Goal: Information Seeking & Learning: Learn about a topic

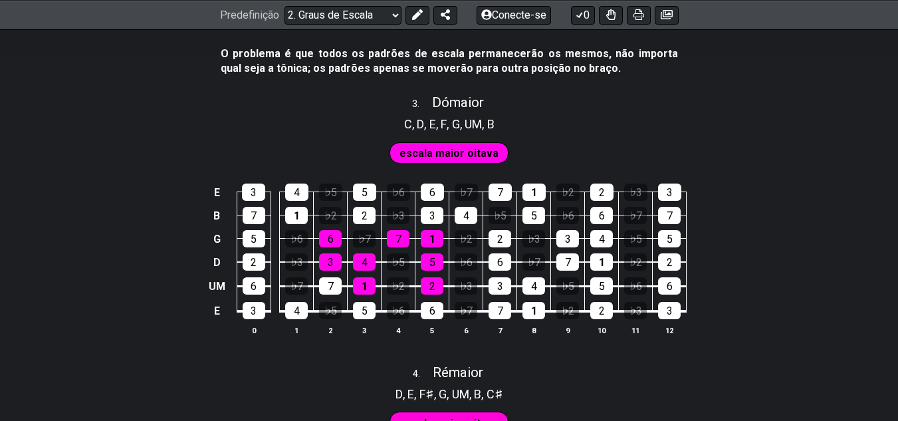
scroll to position [1695, 0]
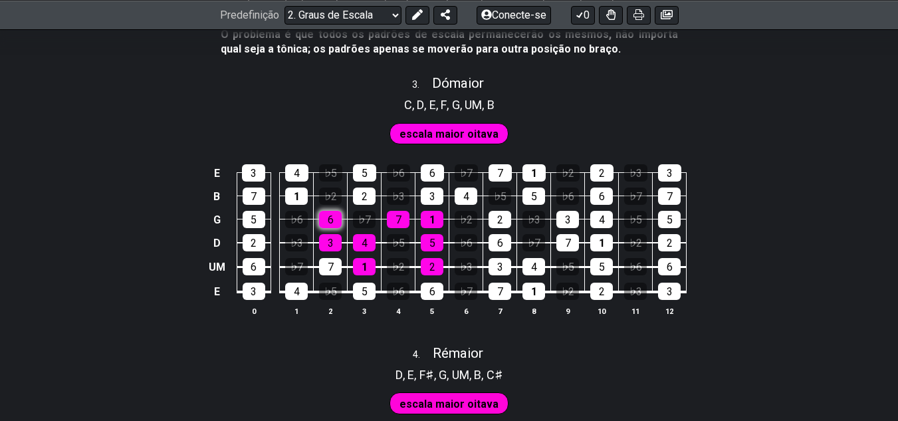
click at [334, 211] on div "6" at bounding box center [330, 219] width 23 height 17
click at [396, 213] on font "7" at bounding box center [399, 219] width 6 height 13
click at [432, 213] on font "1" at bounding box center [432, 219] width 6 height 13
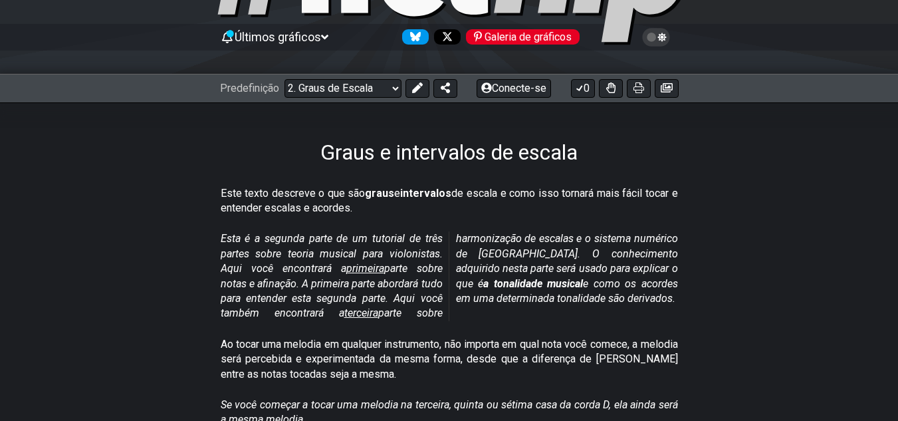
scroll to position [133, 0]
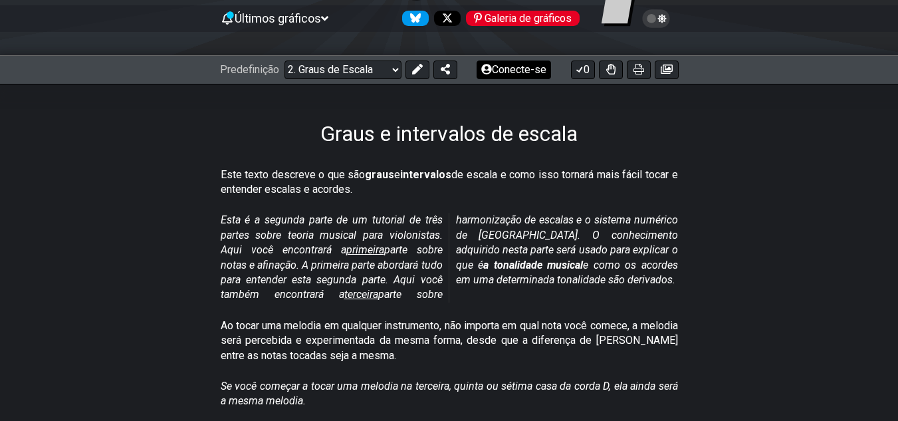
click at [529, 76] on button "Conecte-se" at bounding box center [514, 69] width 74 height 19
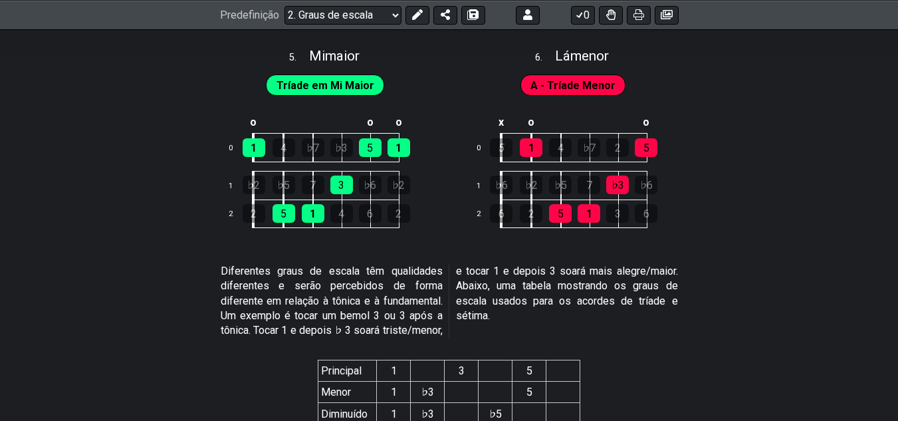
scroll to position [2380, 0]
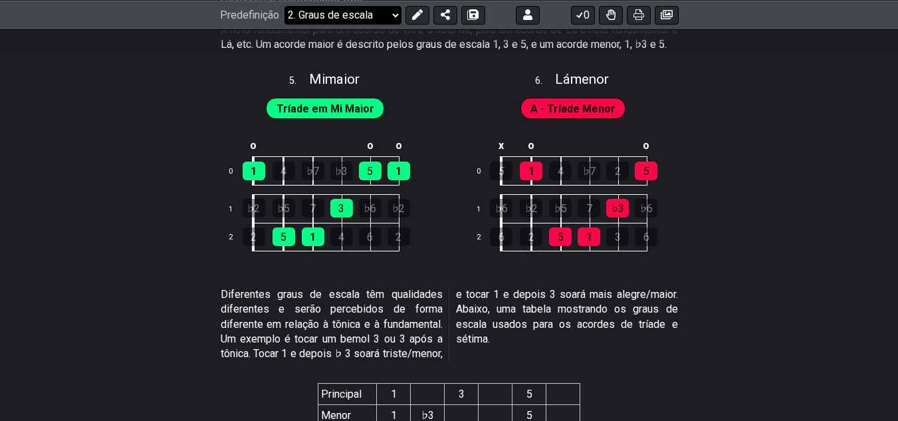
click at [394, 16] on select "Bem-vindo ao #fretflip! Predefinição inicial Predefinição personalizada Pentatô…" at bounding box center [343, 14] width 117 height 19
click at [285, 5] on select "Bem-vindo ao #fretflip! Predefinição inicial Predefinição personalizada Pentatô…" at bounding box center [343, 14] width 117 height 19
select select "/scale-degrees-and-intervals"
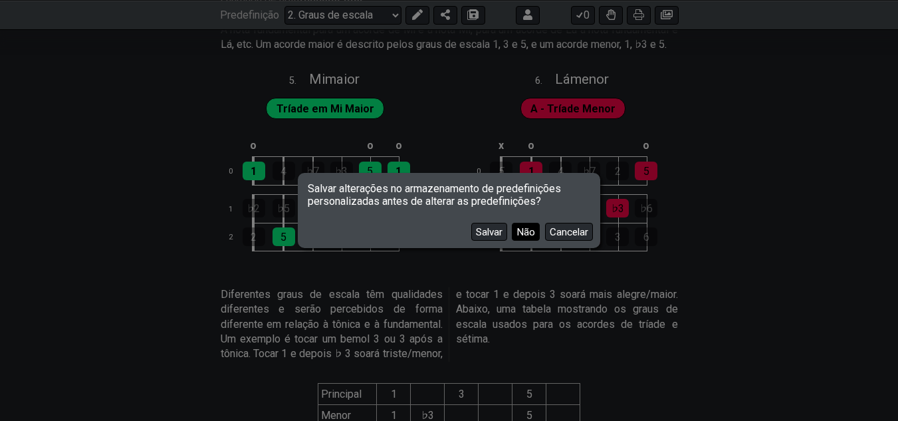
click at [525, 233] on font "Não" at bounding box center [526, 232] width 19 height 12
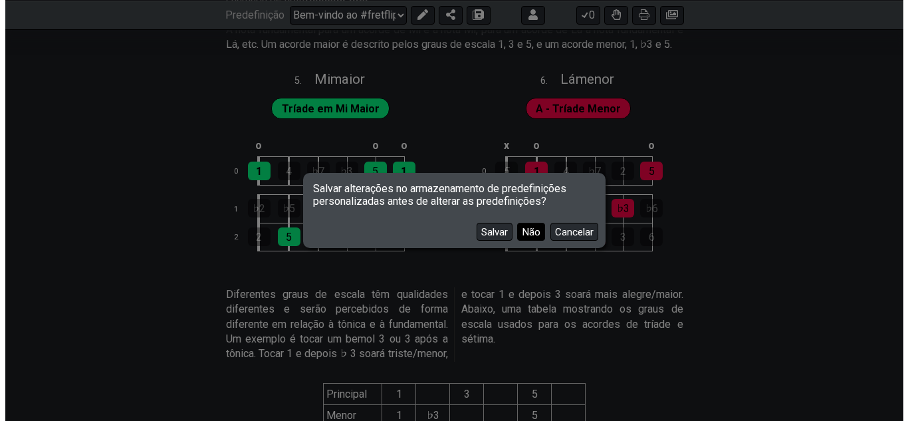
scroll to position [0, 0]
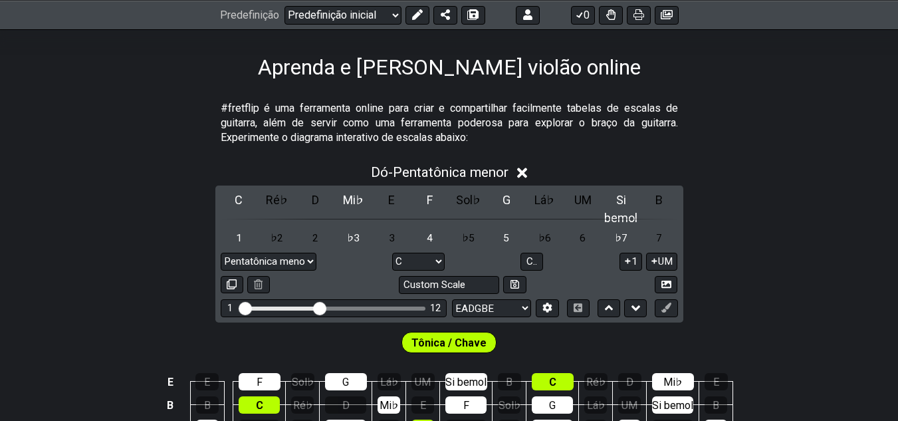
scroll to position [266, 0]
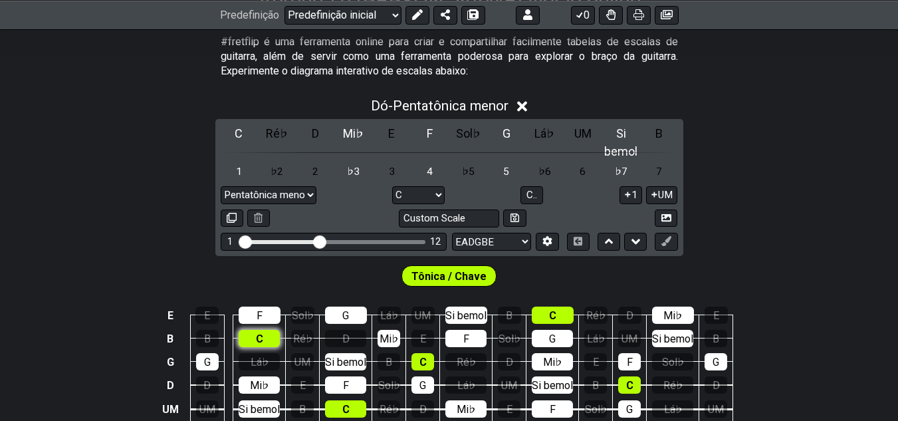
click at [244, 330] on div "C" at bounding box center [259, 338] width 41 height 17
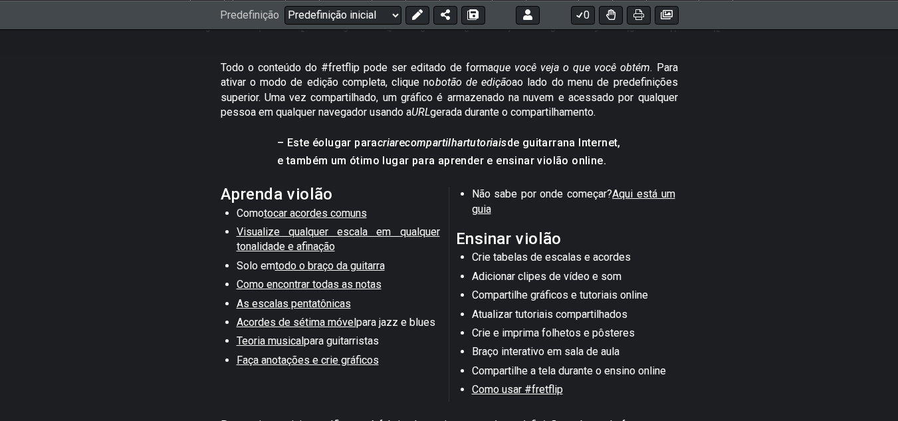
scroll to position [273, 0]
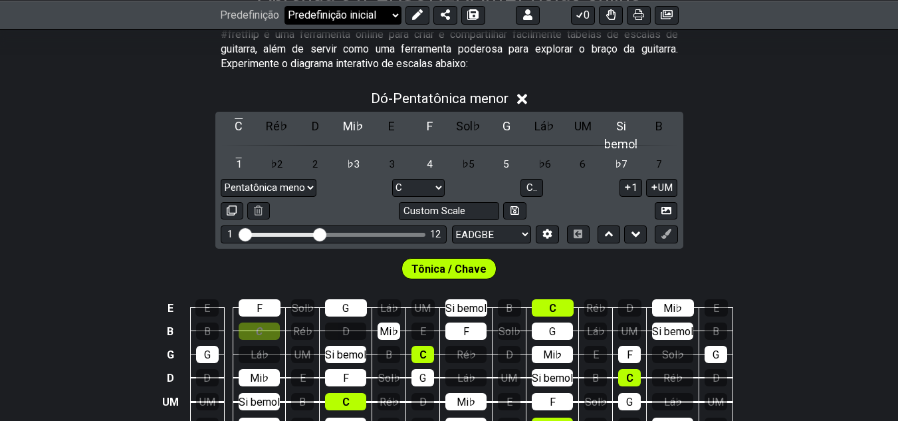
click at [399, 15] on select "Bem-vindo ao #fretflip! Predefinição inicial Predefinição personalizada Pentatô…" at bounding box center [343, 14] width 117 height 19
click at [285, 5] on select "Bem-vindo ao #fretflip! Predefinição inicial Predefinição personalizada Pentatô…" at bounding box center [343, 14] width 117 height 19
select select "/welcome"
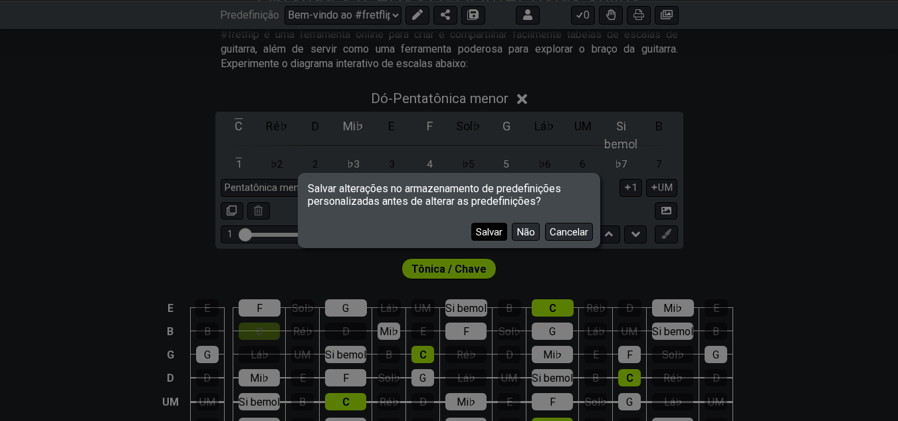
click at [493, 237] on font "Salvar" at bounding box center [489, 232] width 27 height 12
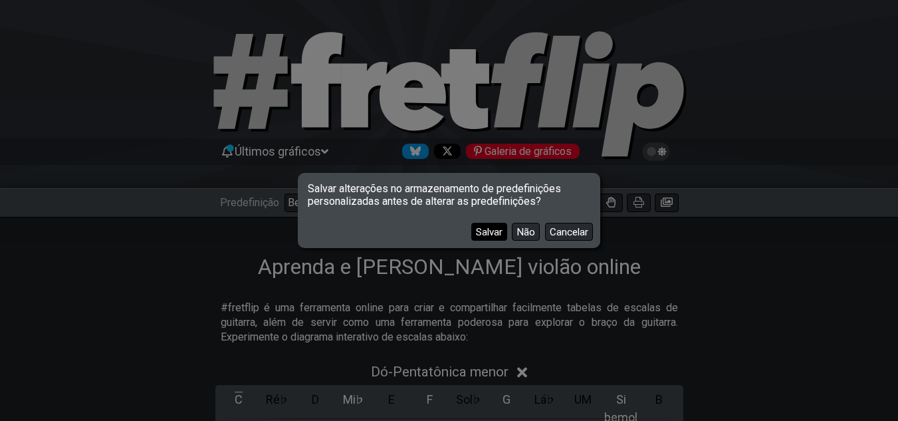
select select "/major-pentatonic"
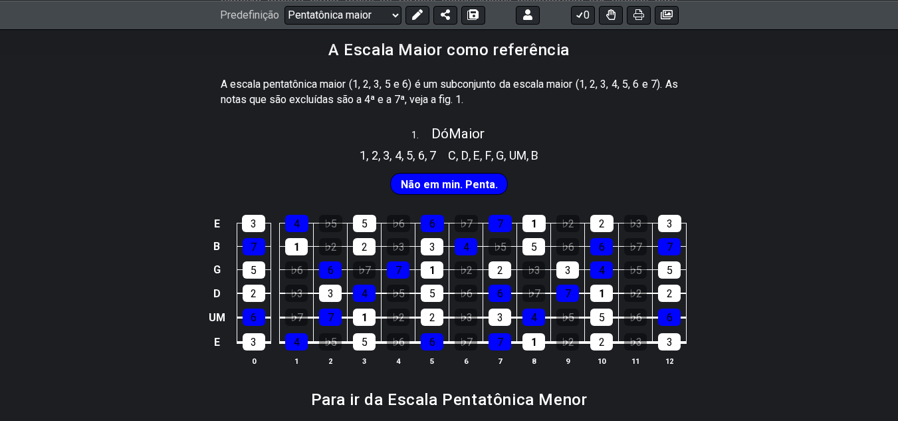
scroll to position [320, 0]
